Goal: Complete application form: Complete application form

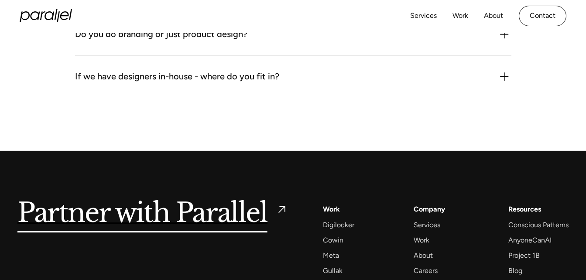
scroll to position [1314, 0]
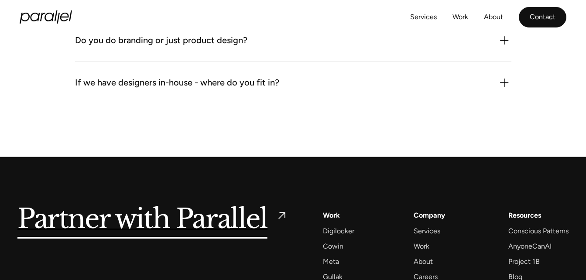
click at [554, 15] on link "Contact" at bounding box center [543, 17] width 48 height 21
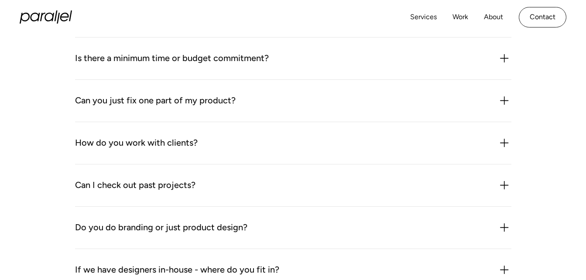
scroll to position [1009, 0]
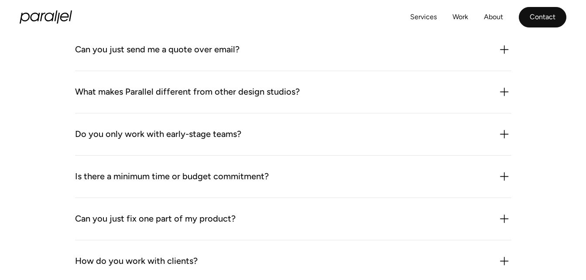
click at [542, 21] on link "Contact" at bounding box center [543, 17] width 48 height 21
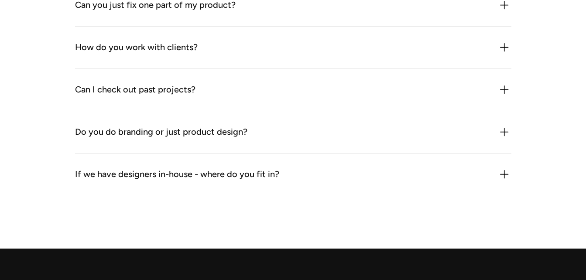
scroll to position [1440, 0]
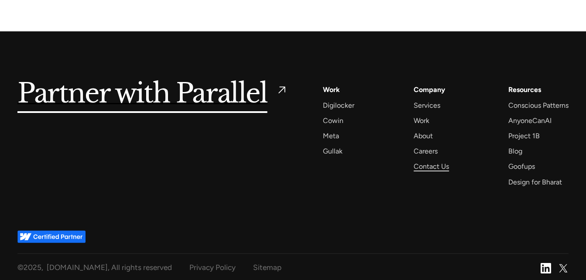
click at [428, 167] on div "Contact Us" at bounding box center [431, 167] width 35 height 12
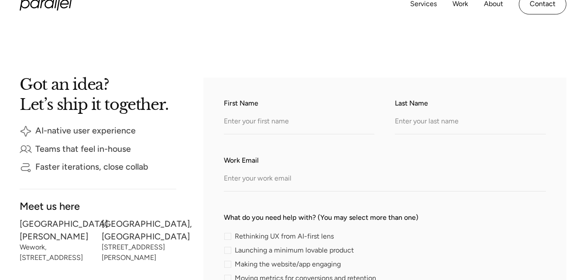
scroll to position [131, 0]
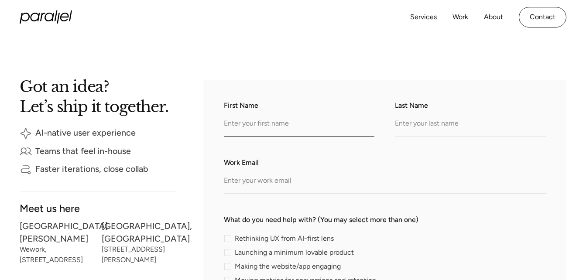
click at [296, 130] on input "First Name" at bounding box center [299, 125] width 151 height 24
type input "Anusha"
type input "Pillai"
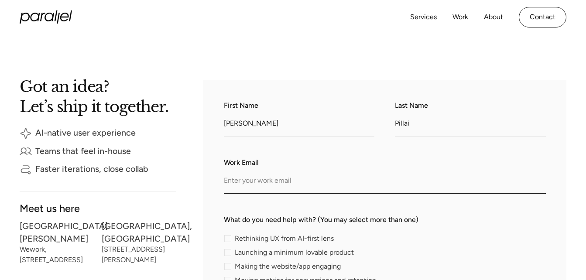
type input "anusharajeshpillai@gmail.com"
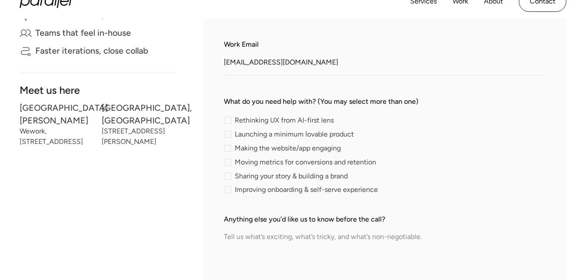
scroll to position [262, 0]
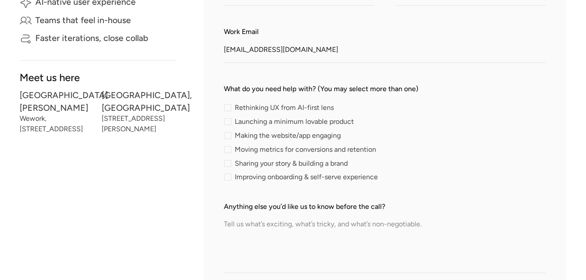
click at [225, 138] on div "contact-form" at bounding box center [227, 135] width 7 height 7
click at [225, 138] on input "Making the website/app engaging" at bounding box center [227, 136] width 6 height 6
click at [225, 138] on div "contact-form" at bounding box center [227, 135] width 7 height 7
click at [225, 138] on input "Making the website/app engaging" at bounding box center [227, 136] width 6 height 6
click at [226, 138] on div "contact-form" at bounding box center [227, 135] width 7 height 7
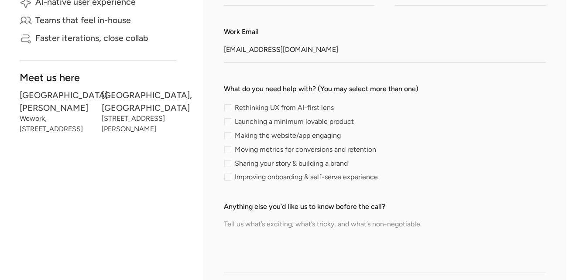
click at [226, 138] on input "Making the website/app engaging" at bounding box center [227, 136] width 6 height 6
checkbox input "true"
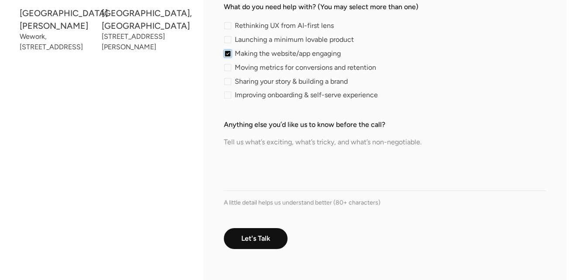
scroll to position [349, 0]
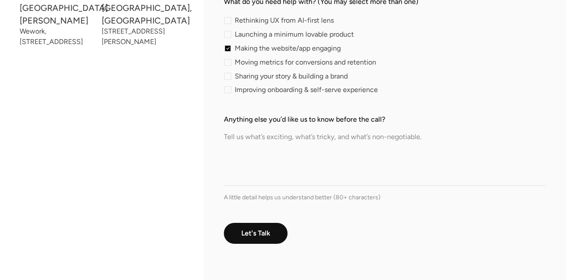
click at [330, 154] on textarea "Anything else you’d like us to know before the call?" at bounding box center [385, 155] width 322 height 61
drag, startPoint x: 387, startPoint y: 139, endPoint x: 414, endPoint y: 147, distance: 28.0
click at [414, 147] on textarea "I would like to send my resume for internship opportunity in UI UX position" at bounding box center [385, 155] width 322 height 61
click at [461, 140] on textarea "I would like to send my resume for internship opportunity in UI UX position" at bounding box center [385, 155] width 322 height 61
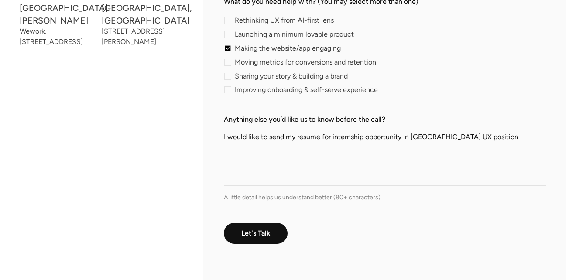
click at [461, 140] on textarea "I would like to send my resume for internship opportunity in UI UX position" at bounding box center [385, 155] width 322 height 61
click at [430, 140] on textarea "I would like to send my resume for internship opportunity in UI UX Anusha Pilla…" at bounding box center [385, 155] width 322 height 61
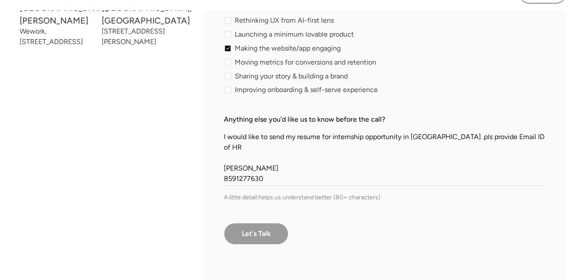
type textarea "I would like to send my resume for internship opportunity in UI UX .pls provide…"
click at [267, 239] on input "Let's Talk" at bounding box center [256, 234] width 65 height 22
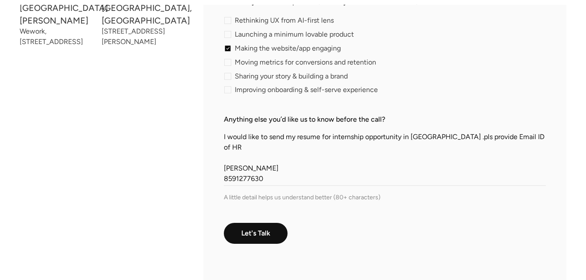
click at [371, 42] on div "Rethinking UX from AI-first lens Launching a minimum lovable product Making the…" at bounding box center [385, 55] width 322 height 76
click at [260, 197] on div "A little detail helps us understand better (80+ characters)" at bounding box center [385, 197] width 322 height 9
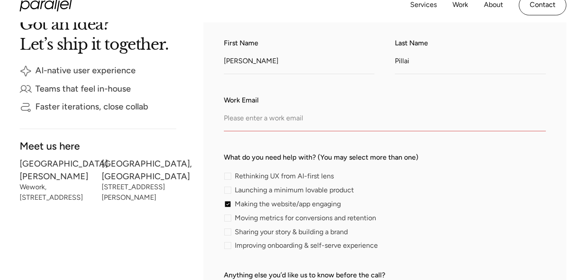
scroll to position [174, 0]
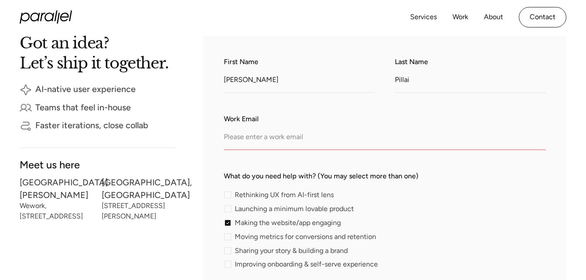
click at [266, 142] on input "Work Email" at bounding box center [385, 138] width 322 height 24
type input "anusharajeshpillai@gmail.com"
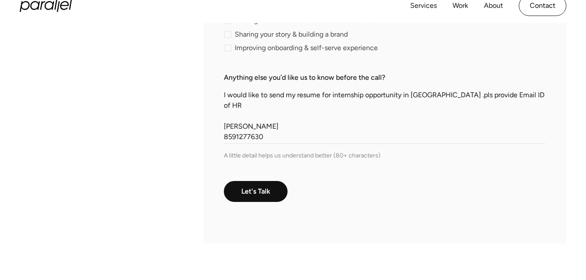
scroll to position [393, 0]
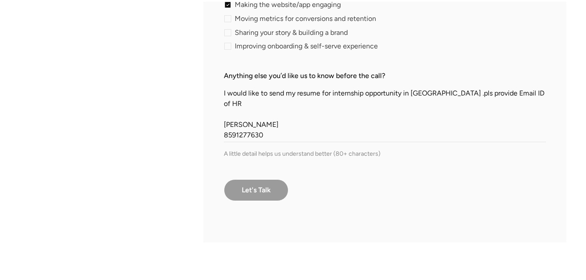
click at [263, 195] on input "Let's Talk" at bounding box center [256, 190] width 65 height 22
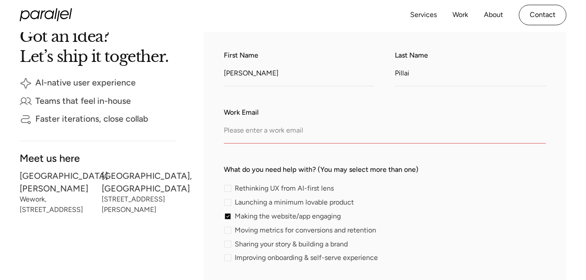
scroll to position [174, 0]
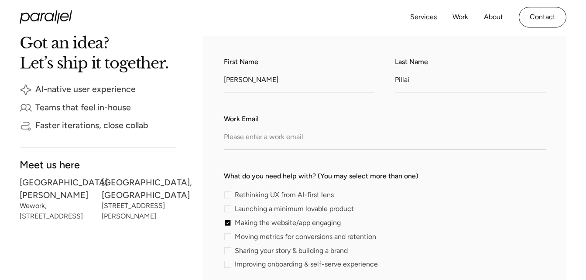
click at [263, 130] on input "Work Email" at bounding box center [385, 138] width 322 height 24
type input "drpriya@bttc.edu"
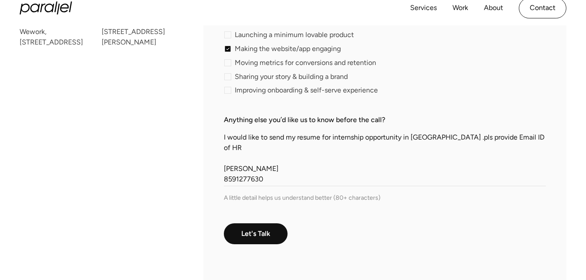
scroll to position [349, 0]
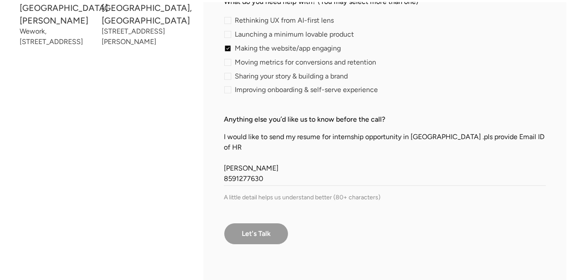
click at [261, 235] on input "Let's Talk" at bounding box center [256, 234] width 65 height 22
type input "Please wait..."
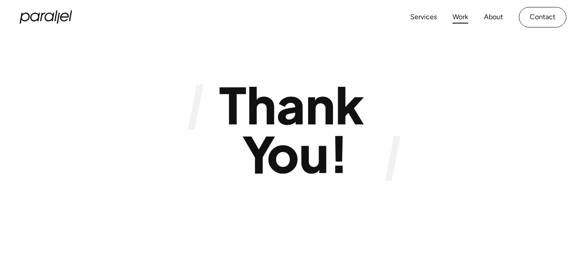
click at [457, 18] on link "Work" at bounding box center [460, 17] width 16 height 13
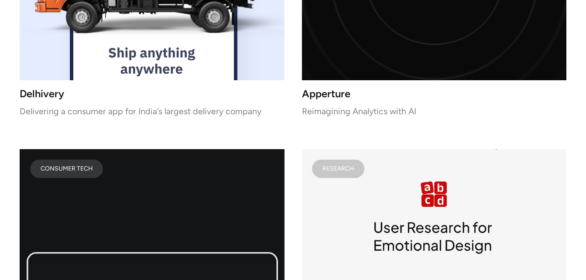
scroll to position [3883, 0]
